Goal: Check status: Check status

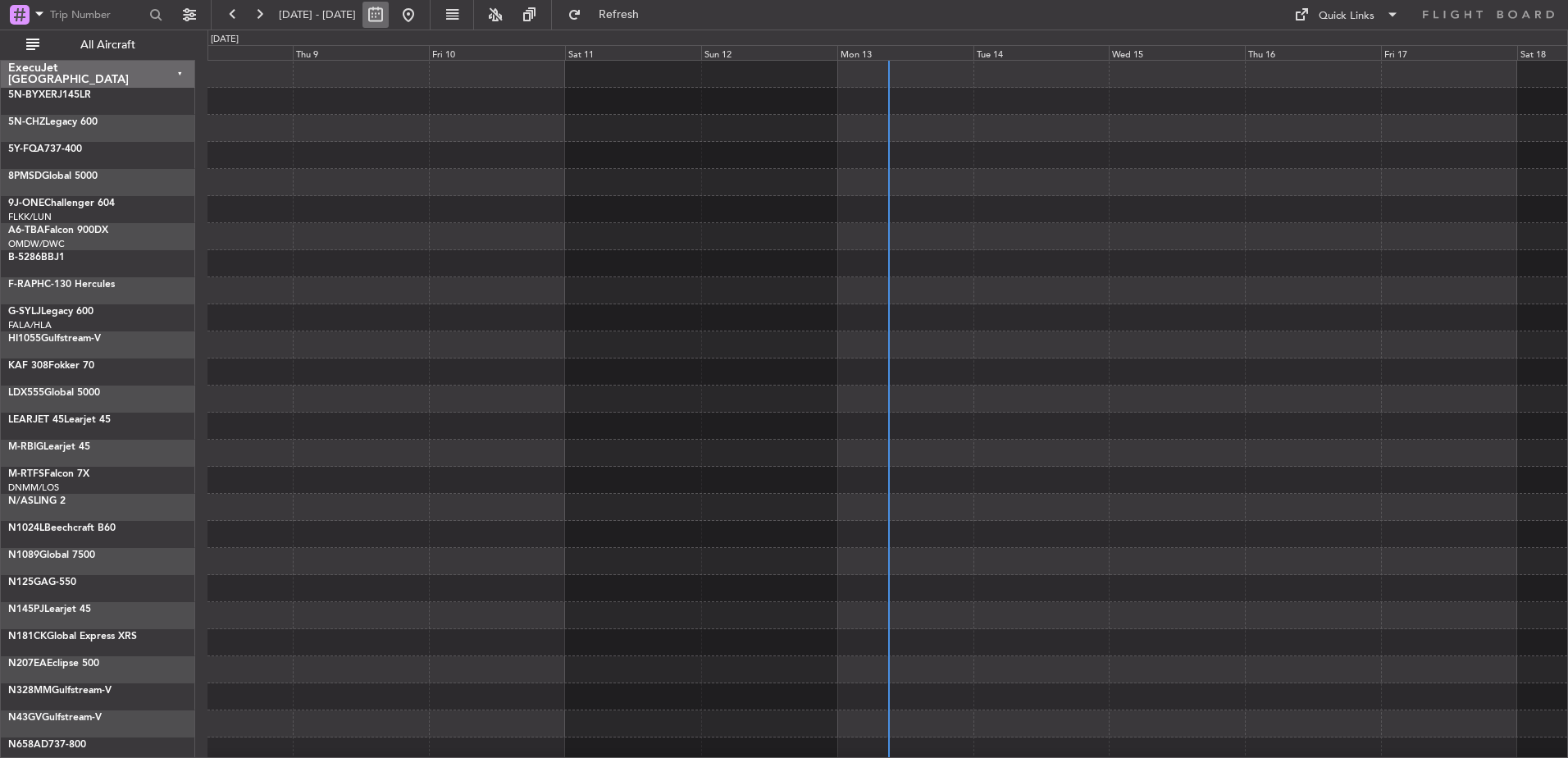
click at [389, 16] on button at bounding box center [375, 14] width 26 height 26
select select "10"
select select "2025"
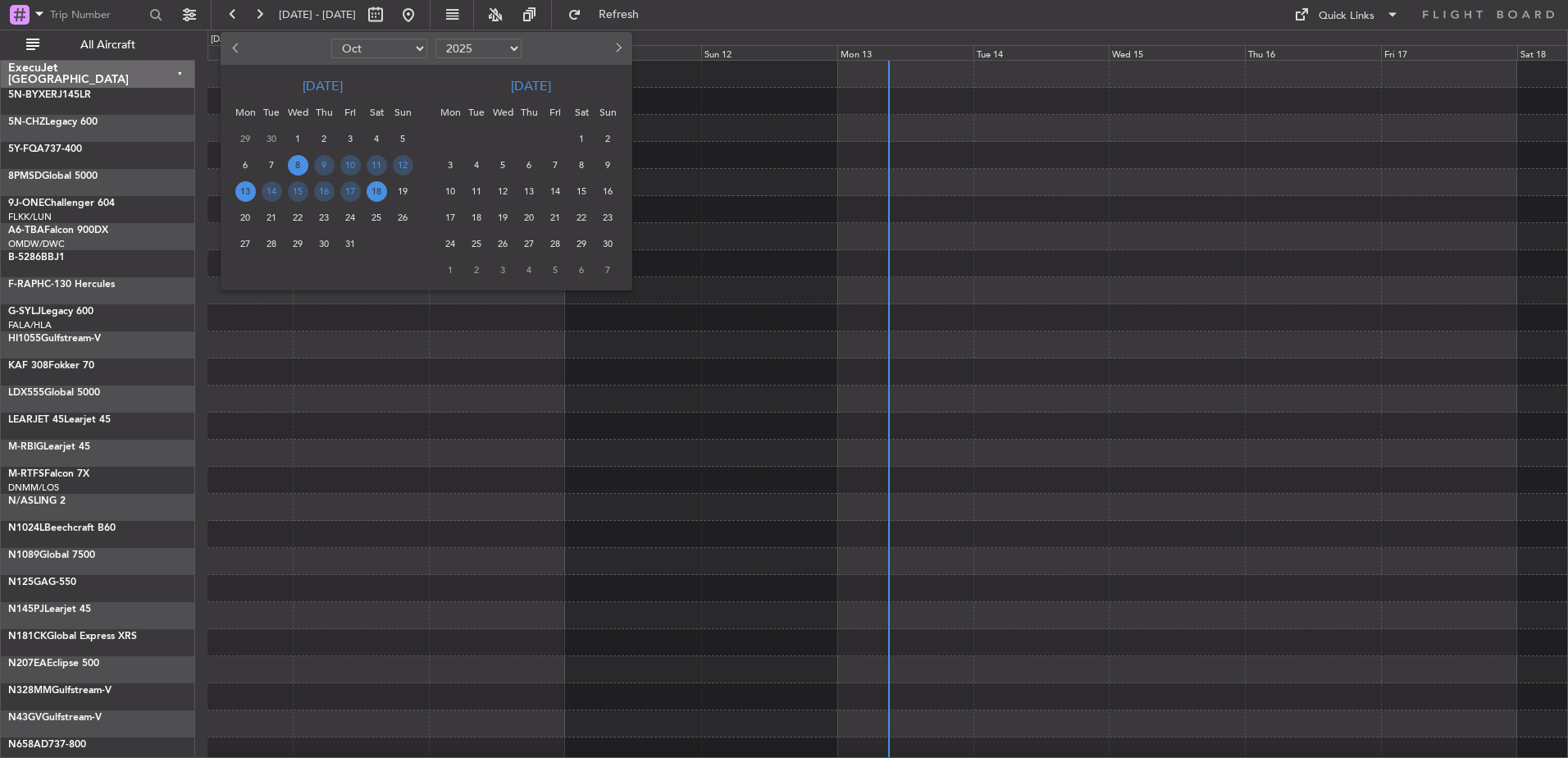
click at [250, 190] on span "13" at bounding box center [245, 191] width 20 height 20
click at [245, 190] on span "13" at bounding box center [245, 191] width 20 height 20
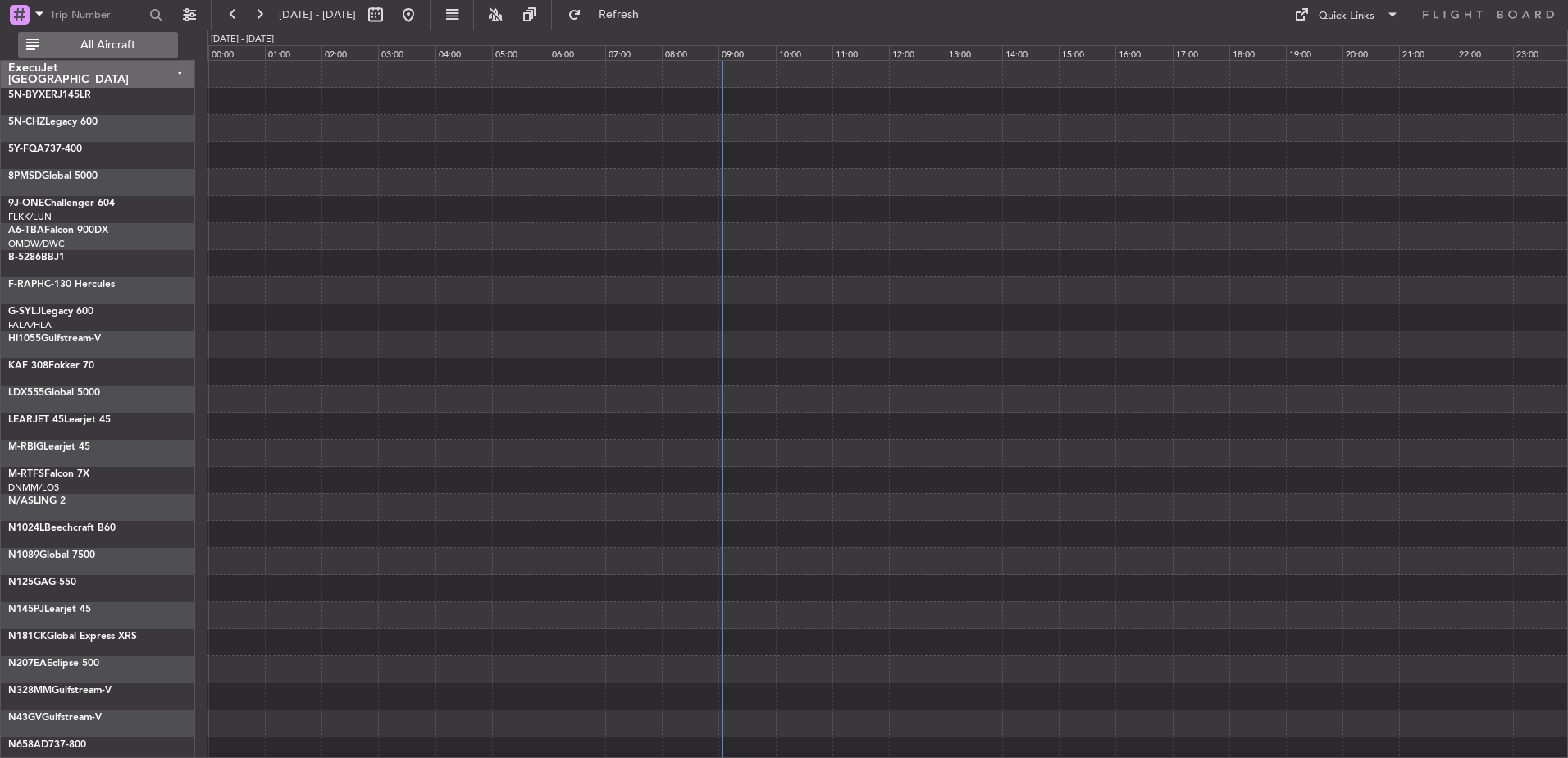
click at [128, 44] on span "All Aircraft" at bounding box center [107, 45] width 130 height 12
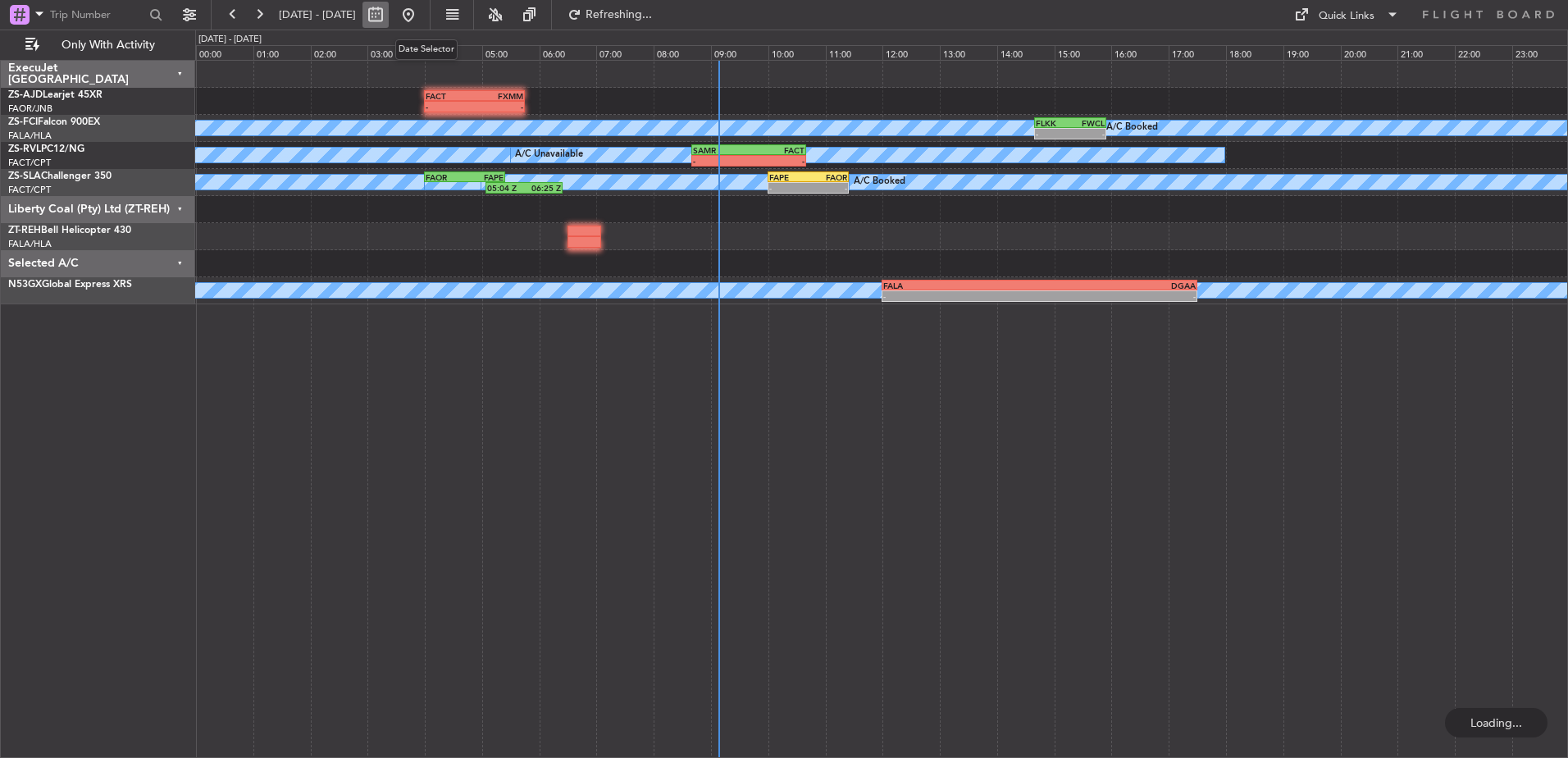
click at [389, 15] on button at bounding box center [375, 14] width 26 height 26
select select "10"
select select "2025"
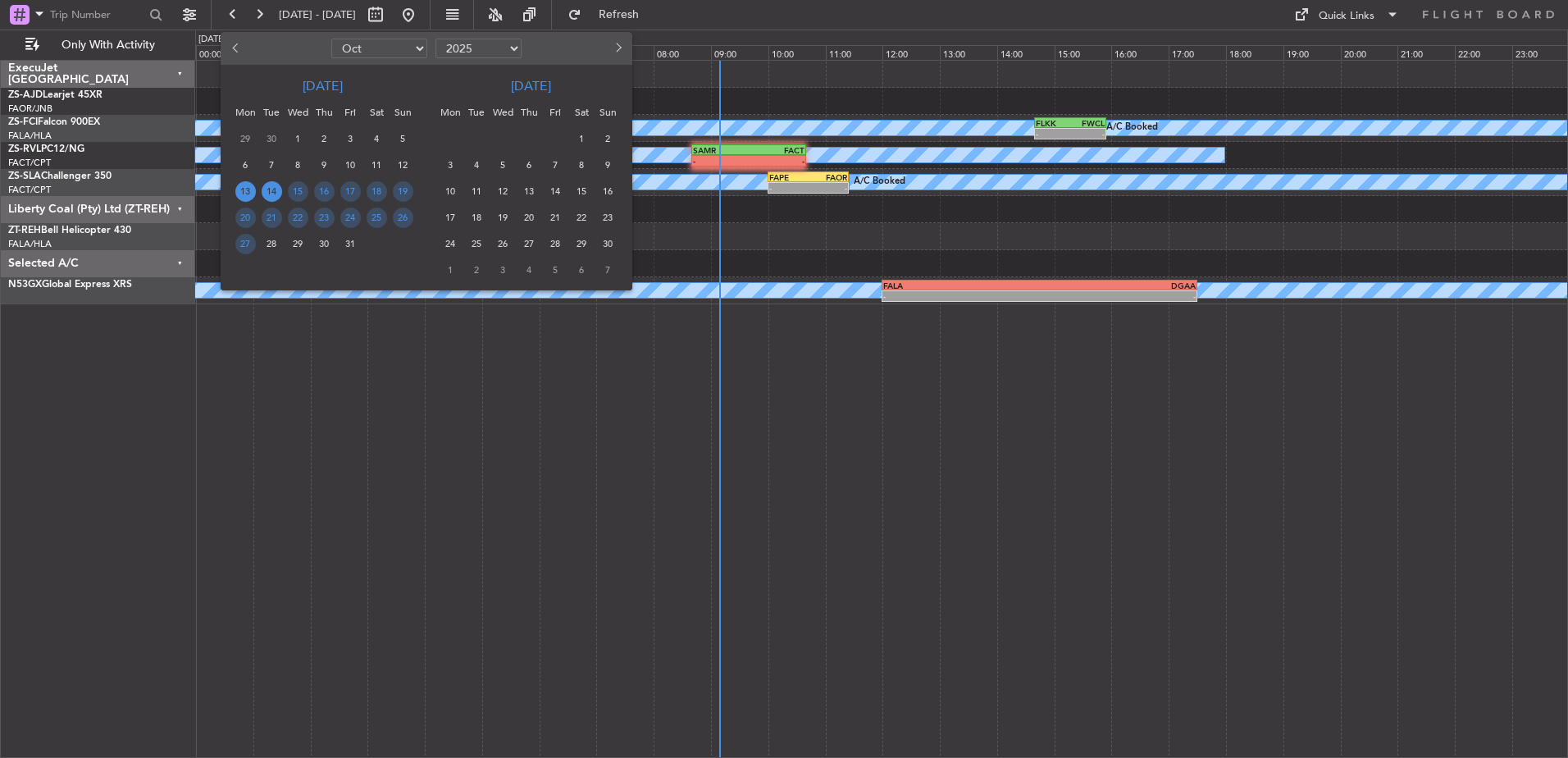
click at [272, 189] on span "14" at bounding box center [271, 191] width 20 height 20
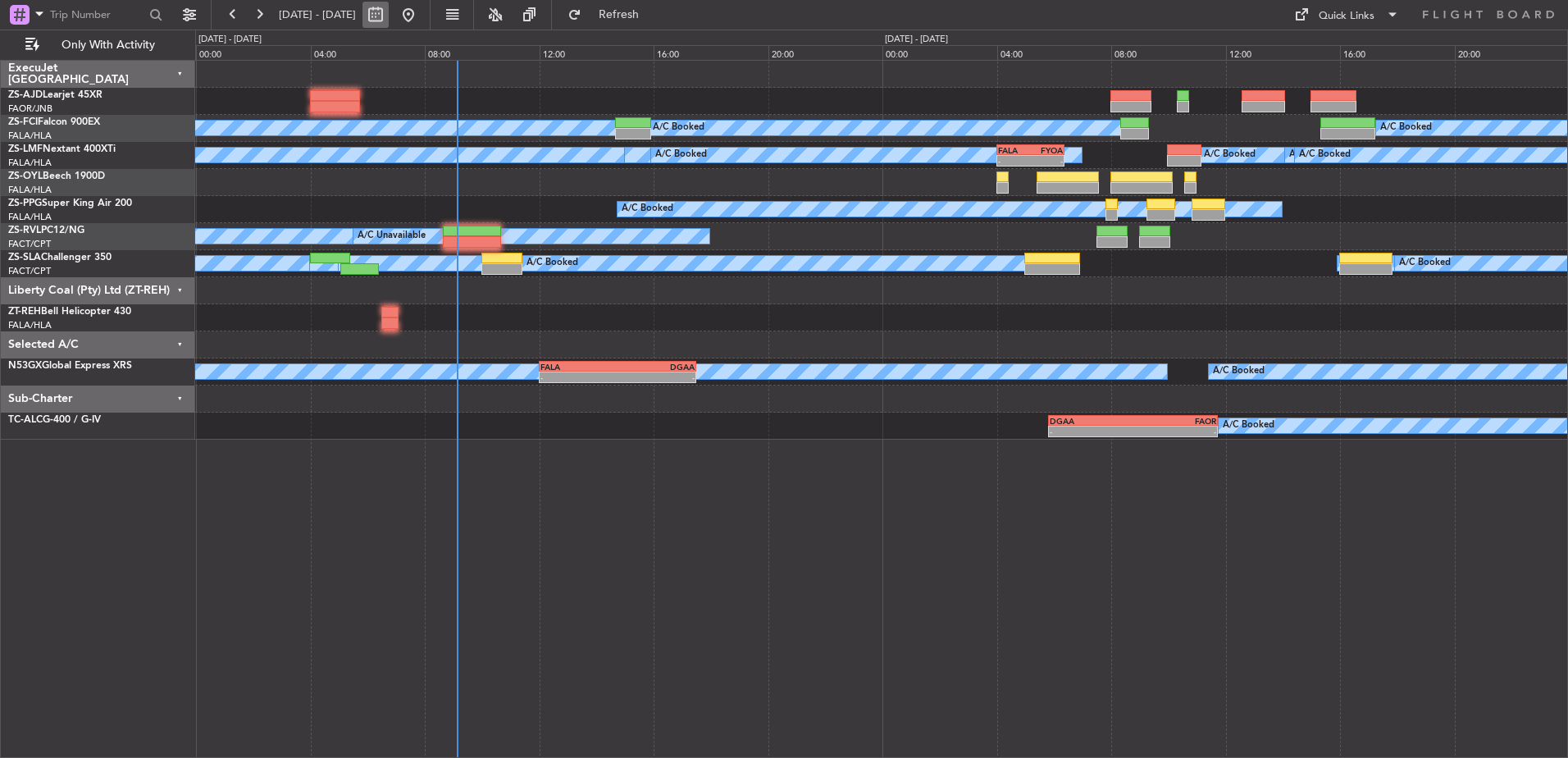
click at [389, 16] on button at bounding box center [375, 14] width 26 height 26
select select "10"
select select "2025"
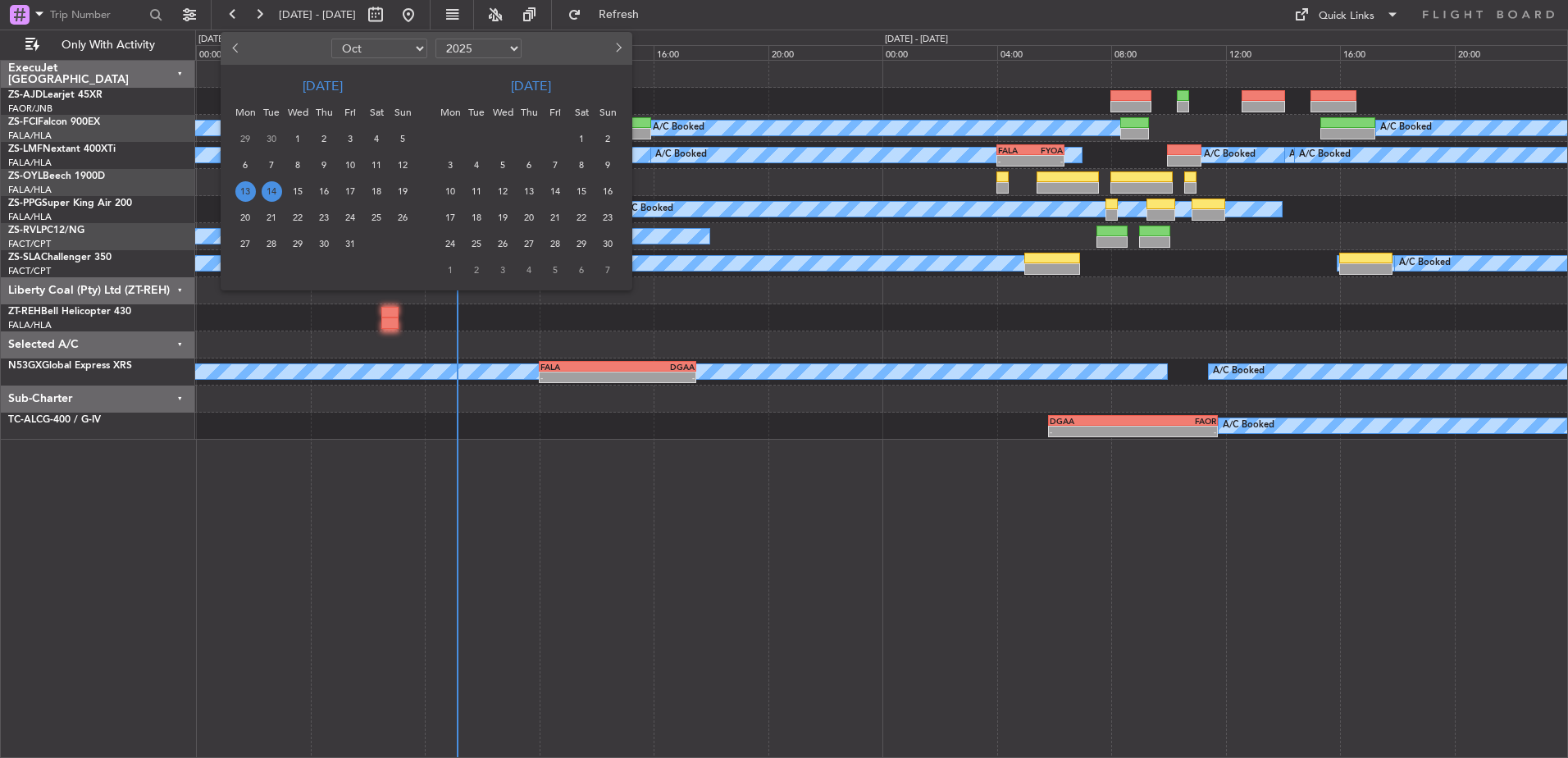
click at [276, 189] on span "14" at bounding box center [271, 191] width 20 height 20
click at [268, 191] on span "14" at bounding box center [271, 191] width 20 height 20
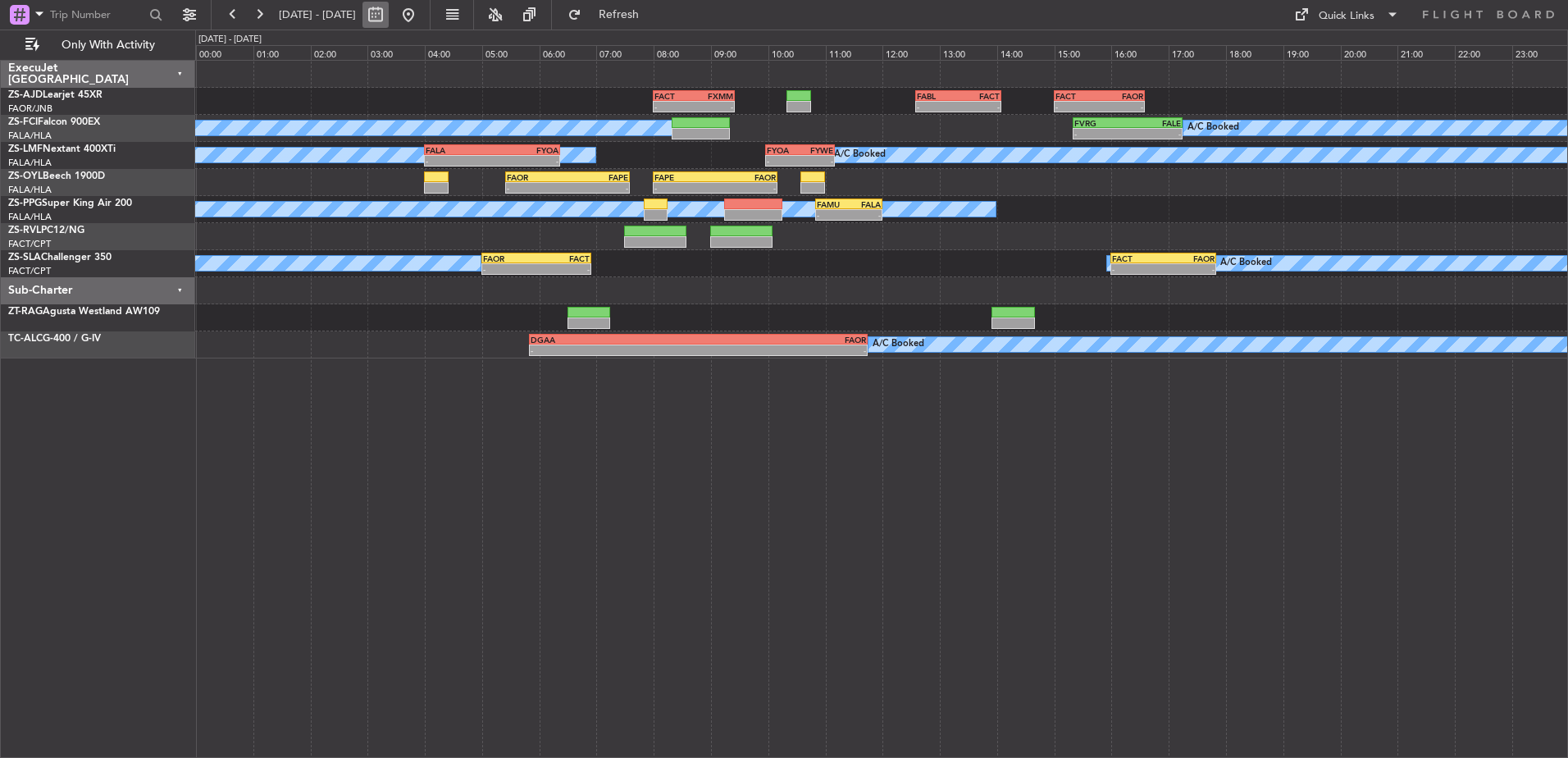
click at [389, 15] on button at bounding box center [375, 14] width 26 height 26
select select "10"
select select "2025"
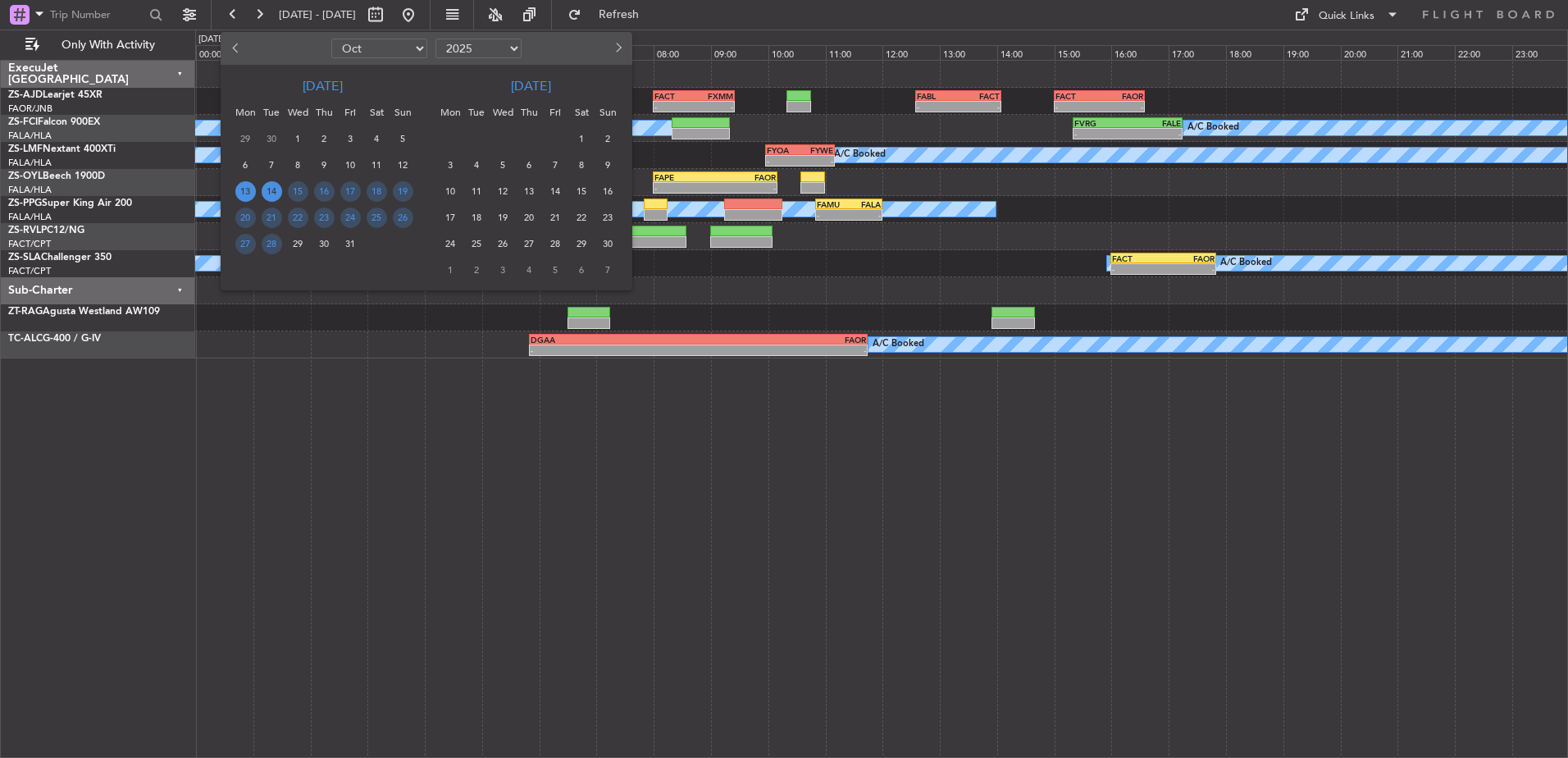
click at [243, 189] on span "13" at bounding box center [245, 191] width 20 height 20
click at [246, 189] on span "13" at bounding box center [245, 191] width 20 height 20
